Goal: Information Seeking & Learning: Learn about a topic

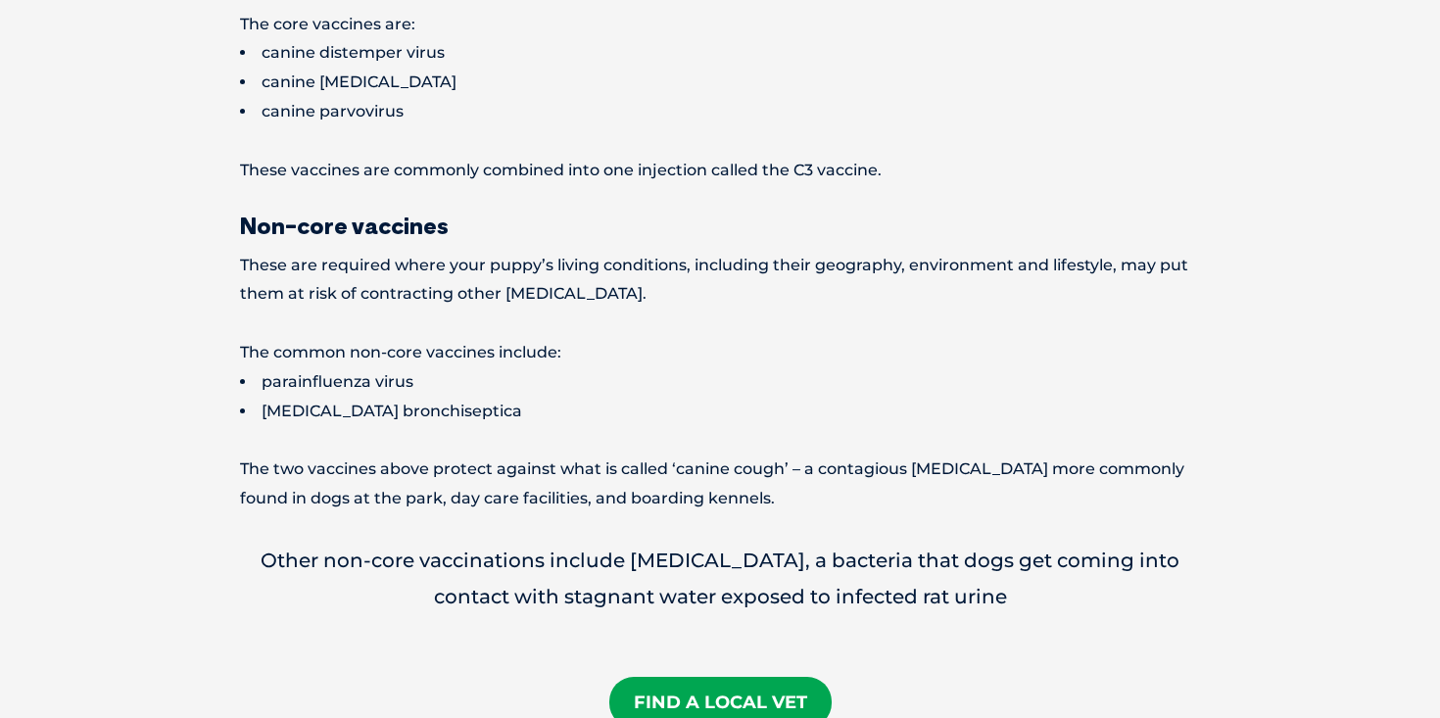
scroll to position [1510, 0]
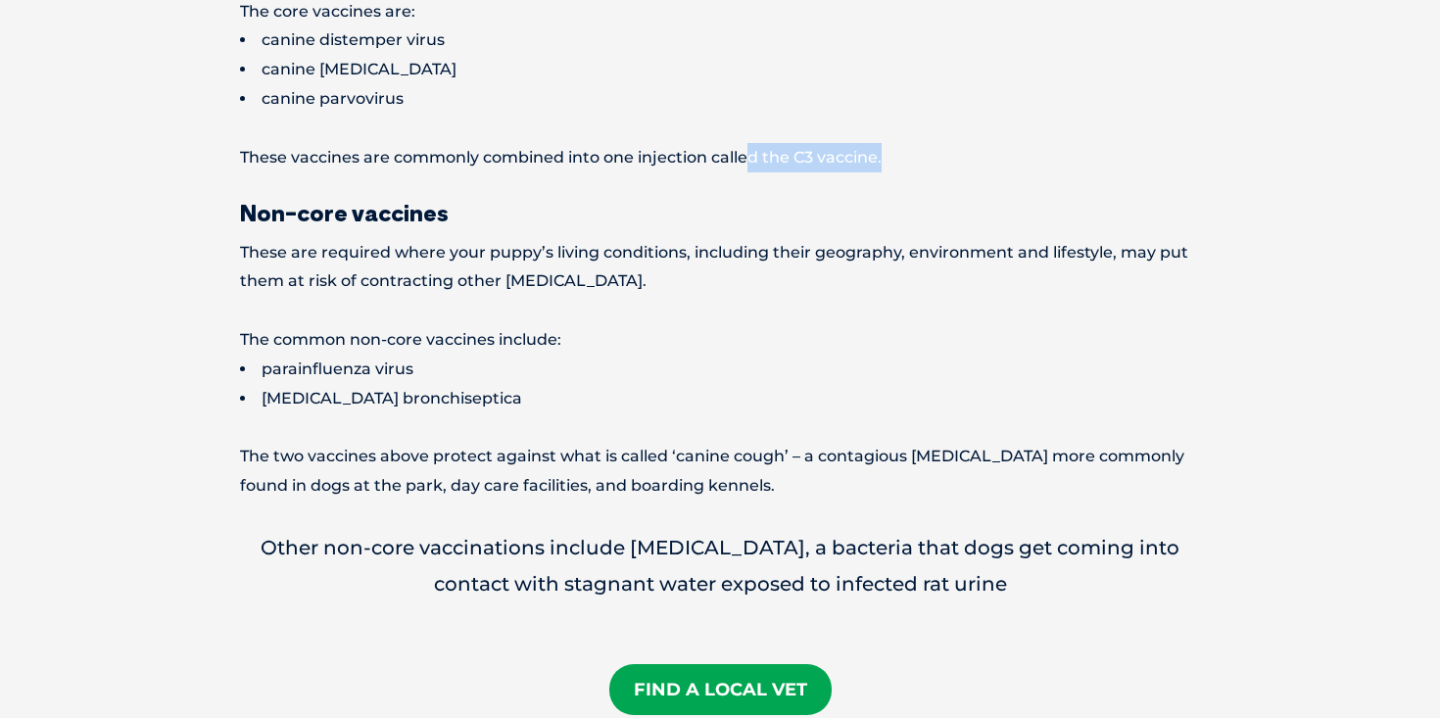
drag, startPoint x: 909, startPoint y: 142, endPoint x: 749, endPoint y: 113, distance: 162.3
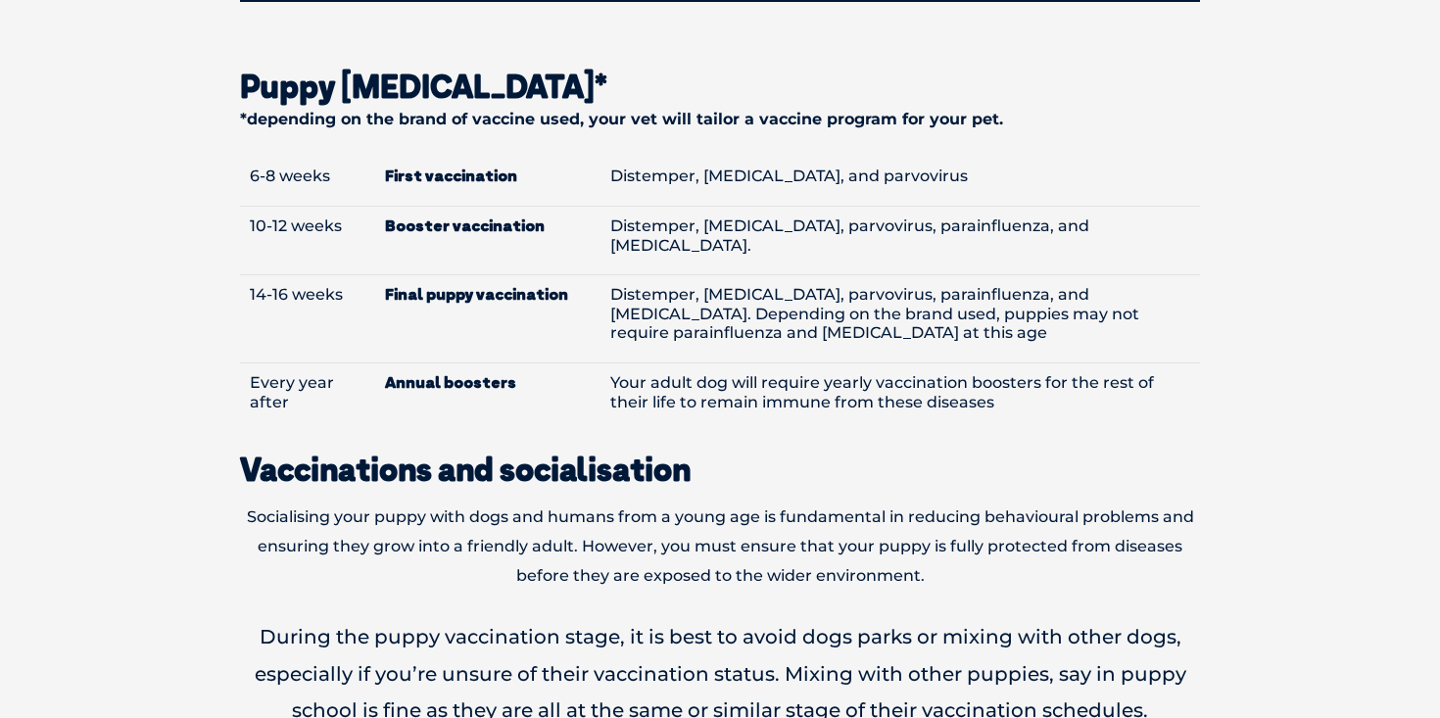
scroll to position [2347, 0]
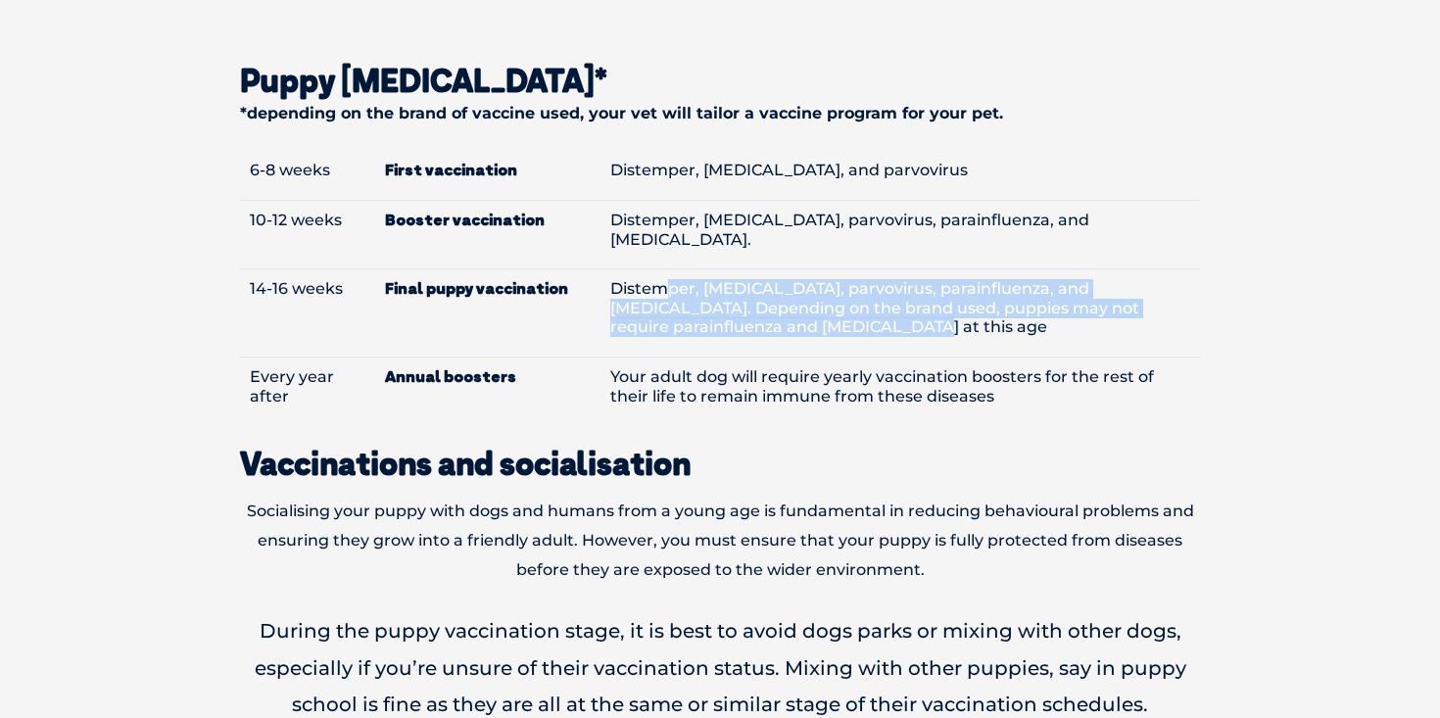
drag, startPoint x: 825, startPoint y: 286, endPoint x: 659, endPoint y: 231, distance: 174.4
click at [659, 269] on td "Distemper, [MEDICAL_DATA], parvovirus, parainfluenza, and [MEDICAL_DATA]. Depen…" at bounding box center [900, 313] width 600 height 88
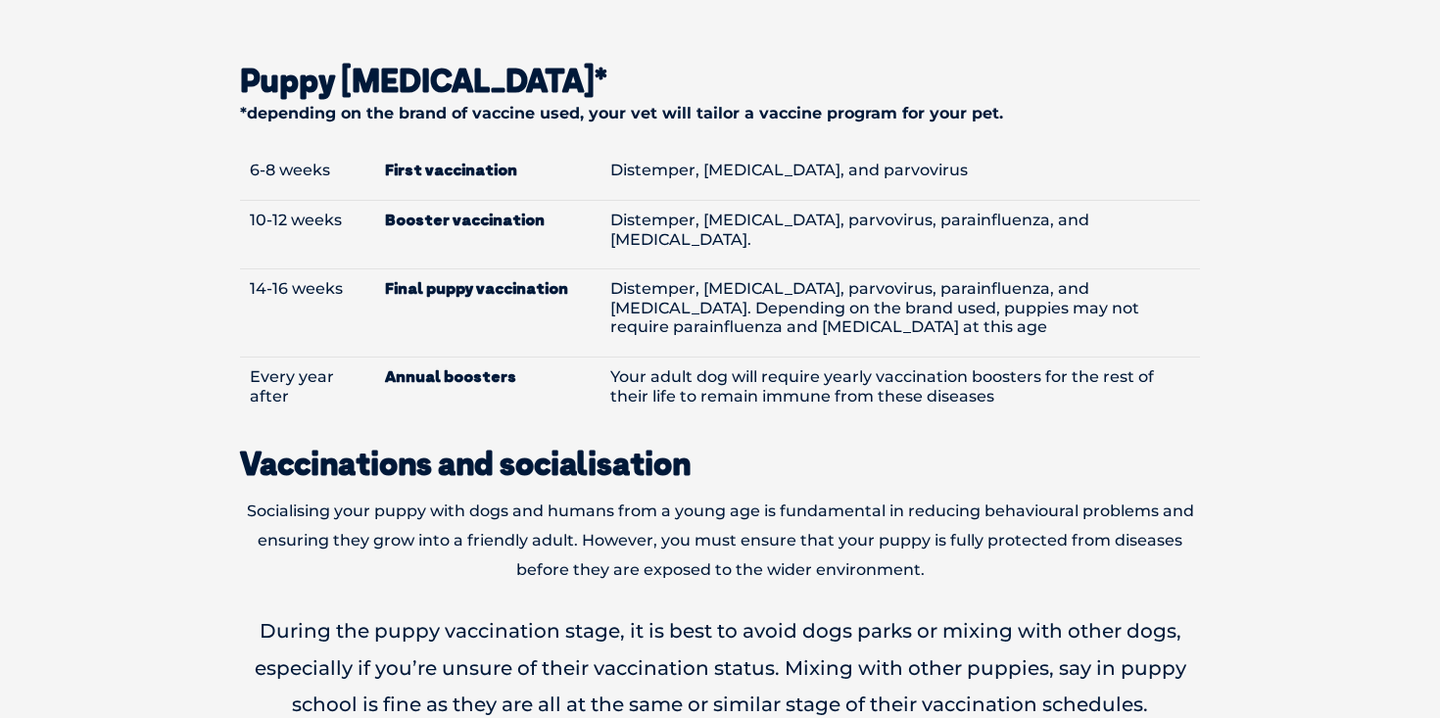
click at [629, 151] on td "Distemper, [MEDICAL_DATA], and parvovirus" at bounding box center [900, 175] width 600 height 49
click at [933, 151] on td "Distemper, [MEDICAL_DATA], and parvovirus" at bounding box center [900, 175] width 600 height 49
drag, startPoint x: 933, startPoint y: 138, endPoint x: 210, endPoint y: 132, distance: 723.8
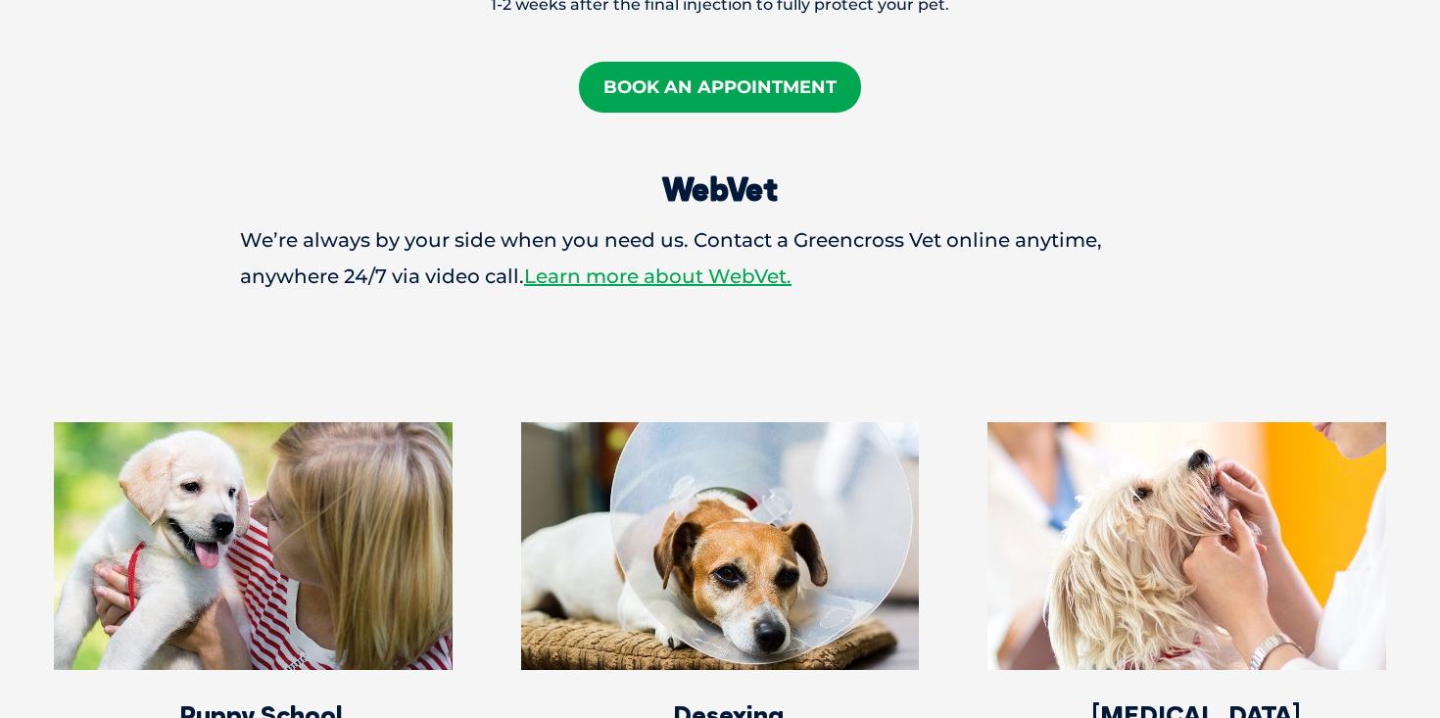
scroll to position [3450, 0]
